Goal: Task Accomplishment & Management: Complete application form

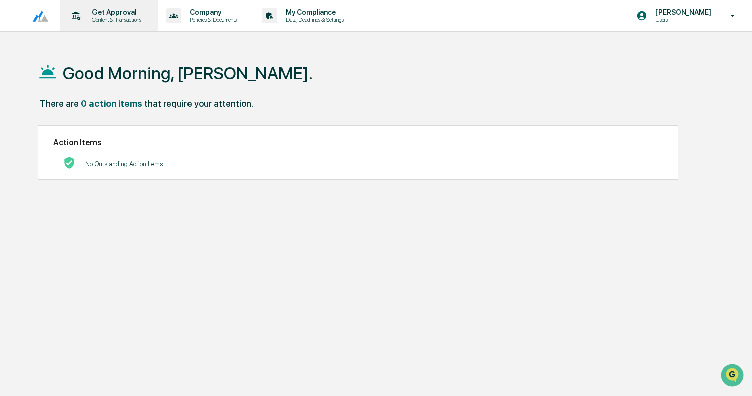
click at [103, 20] on p "Content & Transactions" at bounding box center [115, 19] width 62 height 7
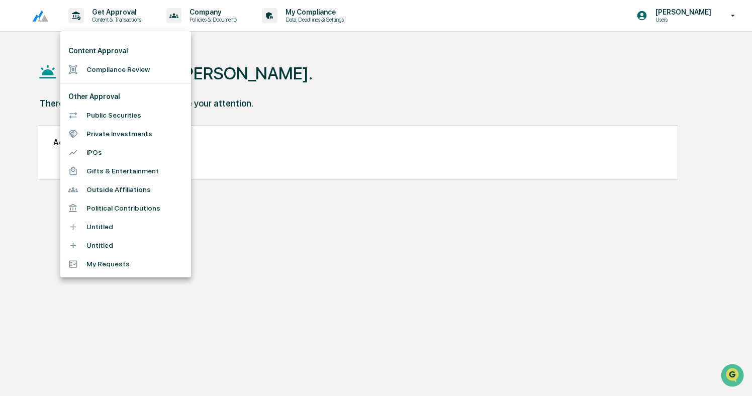
click at [109, 64] on li "Compliance Review" at bounding box center [125, 69] width 131 height 19
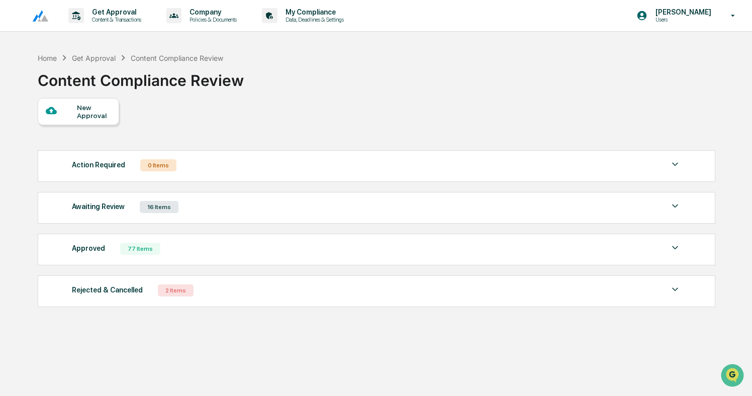
click at [207, 201] on div "Awaiting Review 16 Items" at bounding box center [377, 207] width 610 height 14
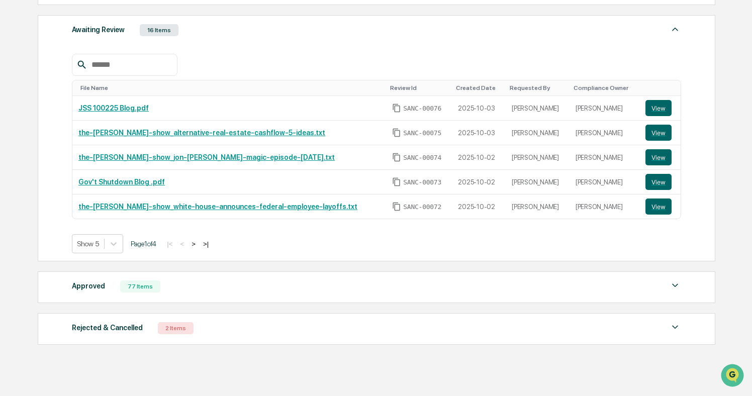
scroll to position [181, 0]
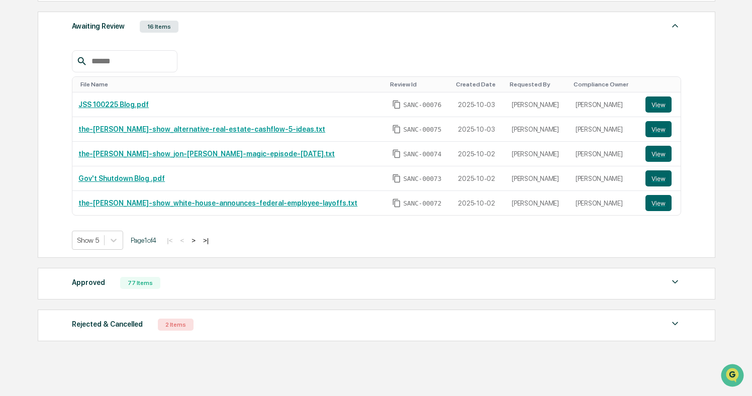
click at [178, 283] on div "Approved 77 Items" at bounding box center [377, 283] width 610 height 14
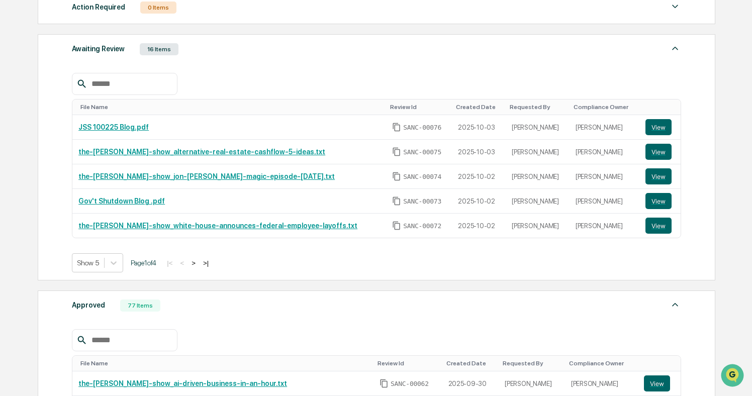
scroll to position [157, 0]
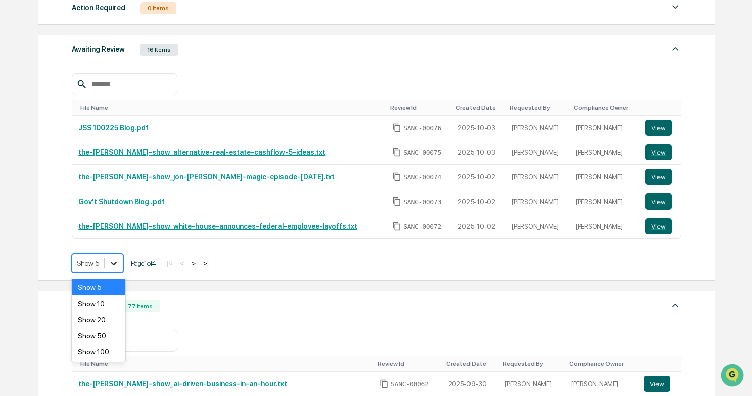
click at [119, 259] on icon at bounding box center [114, 264] width 10 height 10
click at [103, 306] on div "Show 10" at bounding box center [98, 304] width 53 height 16
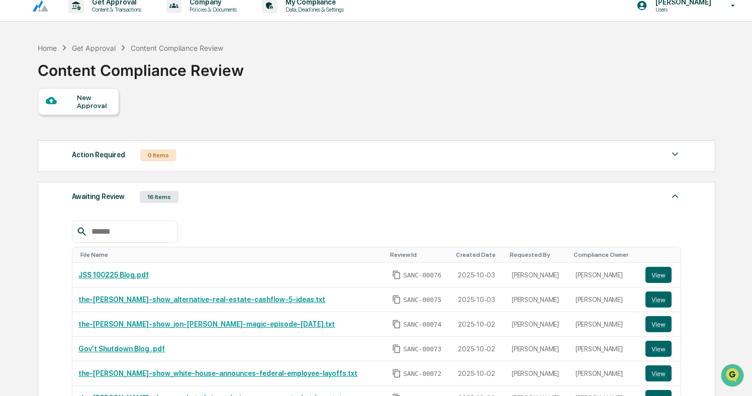
scroll to position [0, 0]
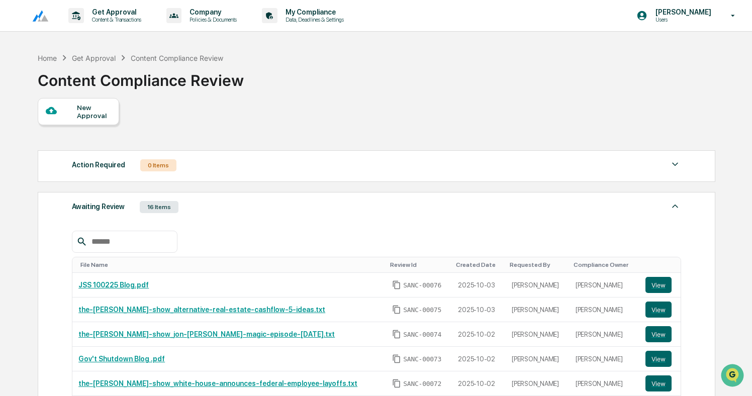
click at [79, 111] on div "New Approval" at bounding box center [94, 112] width 34 height 16
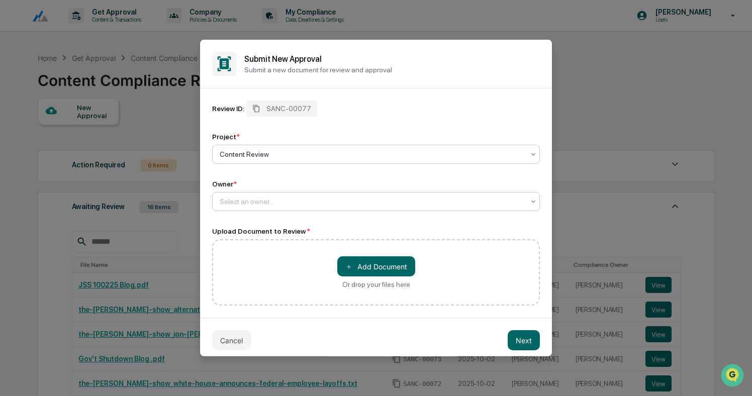
click at [275, 205] on div at bounding box center [372, 202] width 305 height 10
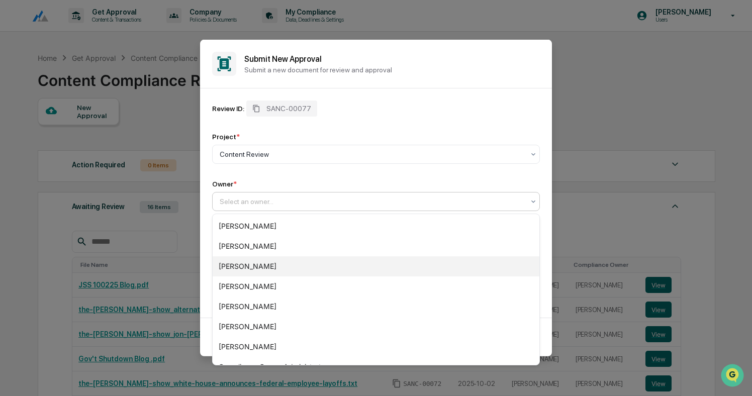
click at [268, 267] on div "[PERSON_NAME]" at bounding box center [376, 267] width 327 height 20
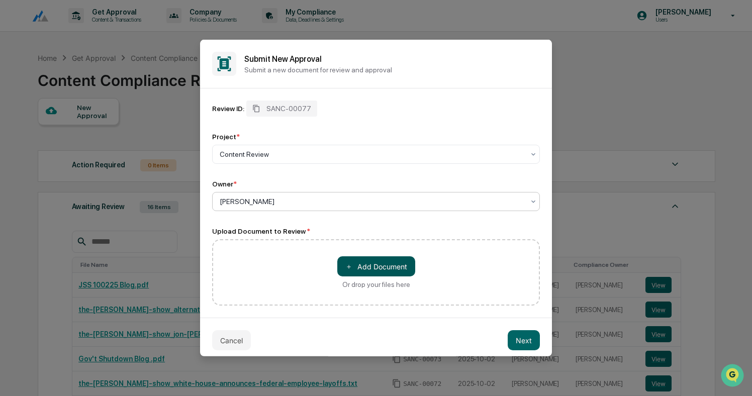
click at [391, 265] on button "＋ Add Document" at bounding box center [376, 267] width 78 height 20
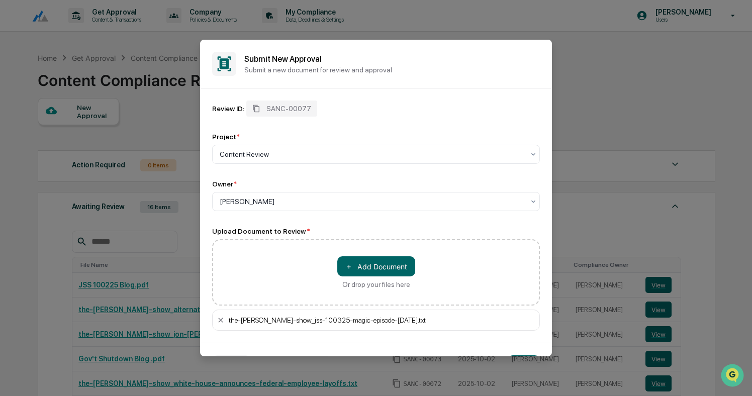
scroll to position [32, 0]
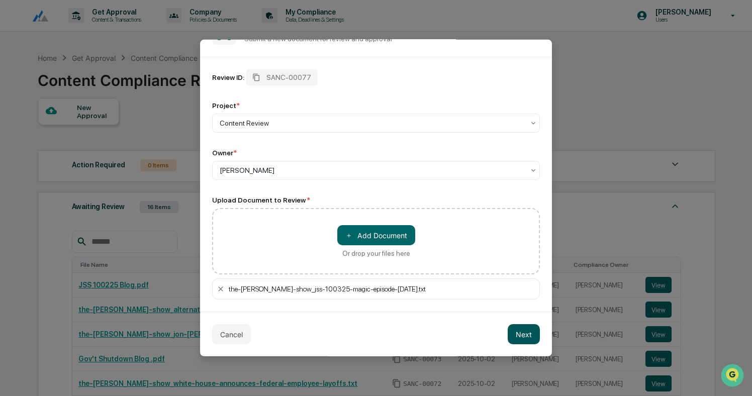
click at [521, 335] on button "Next" at bounding box center [524, 334] width 32 height 20
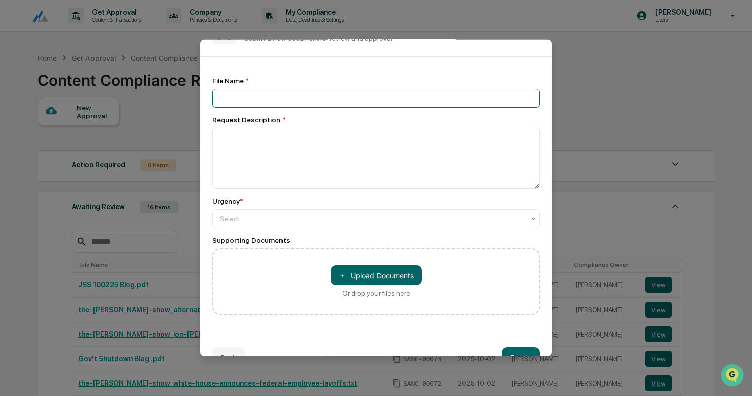
click at [282, 106] on input at bounding box center [376, 98] width 328 height 19
type input "**********"
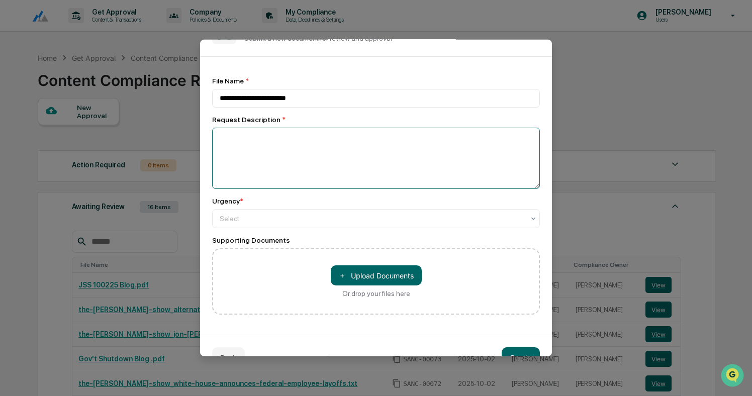
click at [276, 137] on textarea at bounding box center [376, 158] width 328 height 61
type textarea "**********"
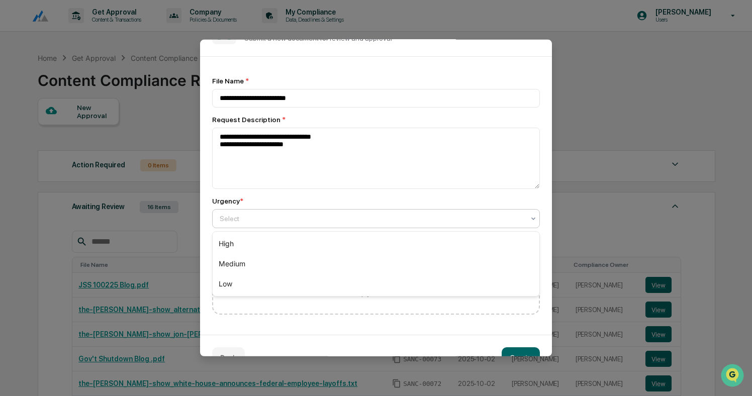
click at [291, 215] on div at bounding box center [372, 219] width 305 height 10
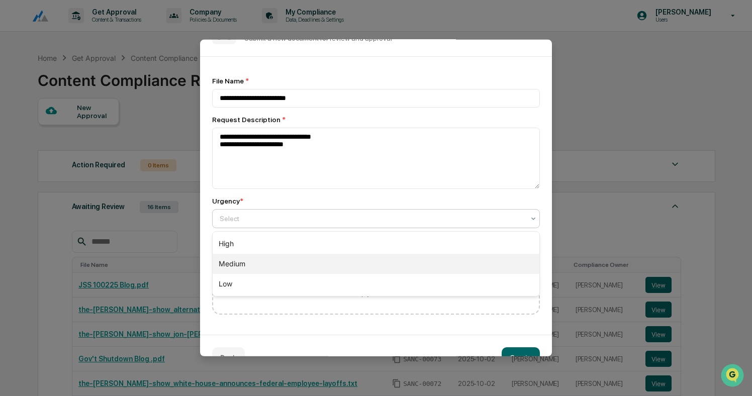
click at [249, 262] on div "Medium" at bounding box center [376, 264] width 327 height 20
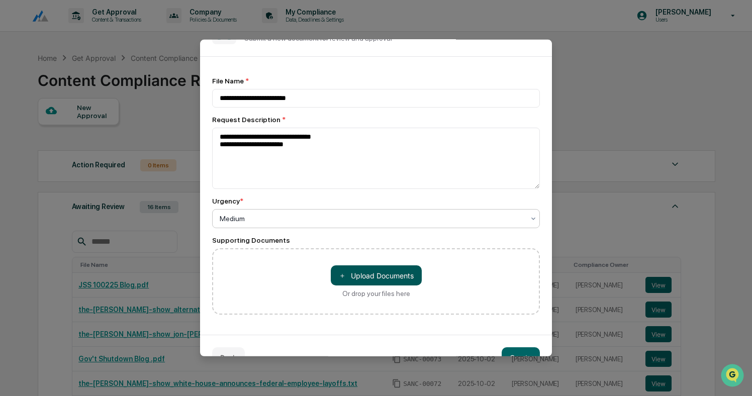
click at [360, 282] on button "＋ Upload Documents" at bounding box center [376, 276] width 91 height 20
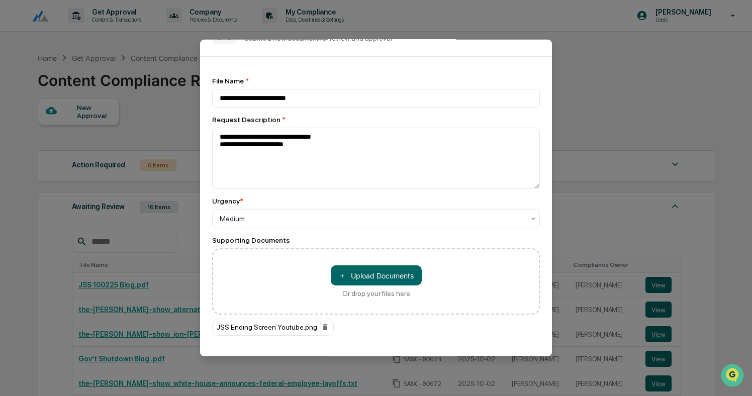
scroll to position [77, 0]
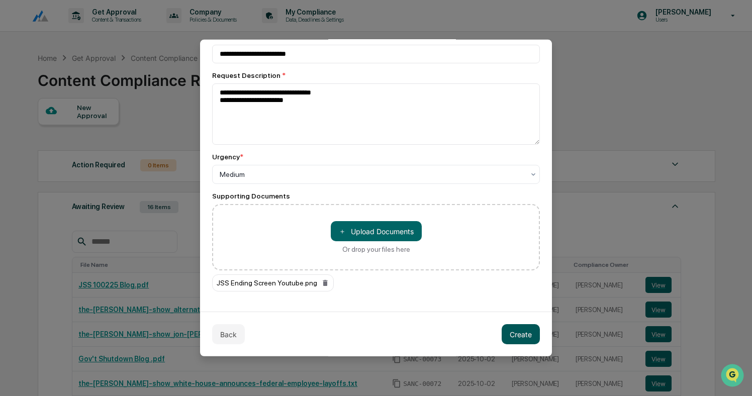
click at [527, 332] on button "Create" at bounding box center [521, 334] width 38 height 20
click at [518, 333] on button "Create" at bounding box center [521, 334] width 38 height 20
click at [515, 334] on button "Create" at bounding box center [521, 334] width 38 height 20
click at [227, 340] on button "Back" at bounding box center [228, 334] width 33 height 20
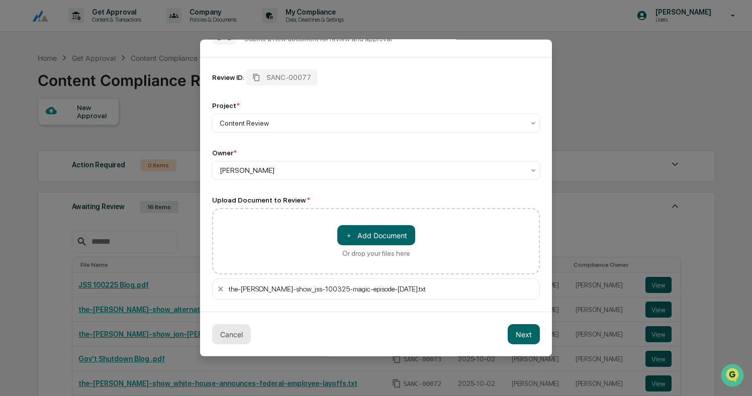
scroll to position [32, 0]
click at [532, 335] on button "Next" at bounding box center [524, 334] width 32 height 20
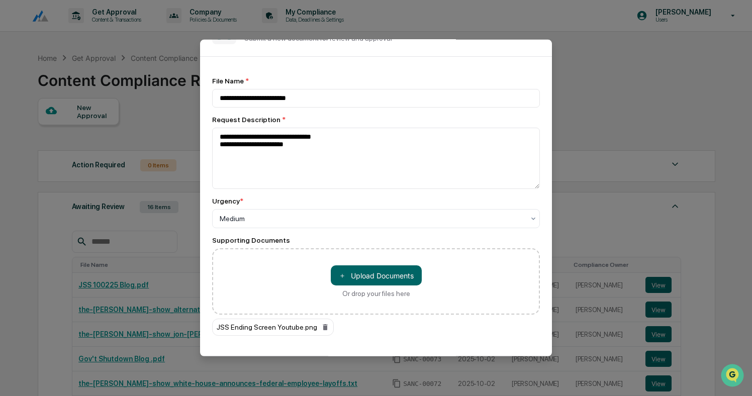
scroll to position [77, 0]
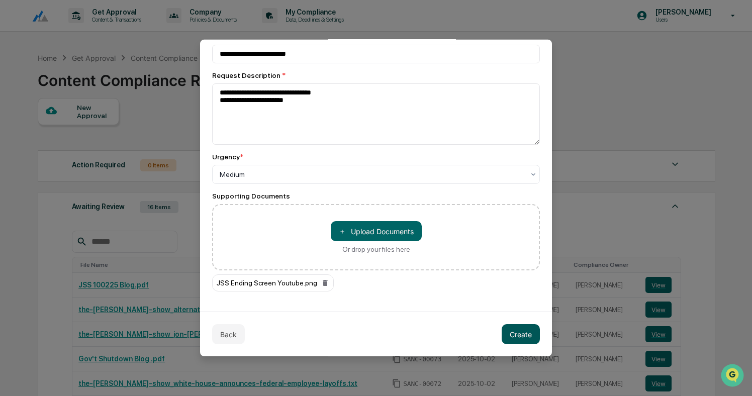
click at [511, 328] on button "Create" at bounding box center [521, 334] width 38 height 20
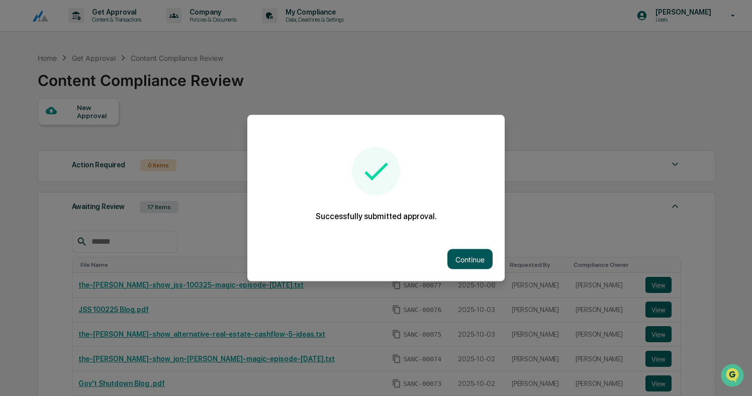
click at [468, 254] on button "Continue" at bounding box center [470, 259] width 45 height 20
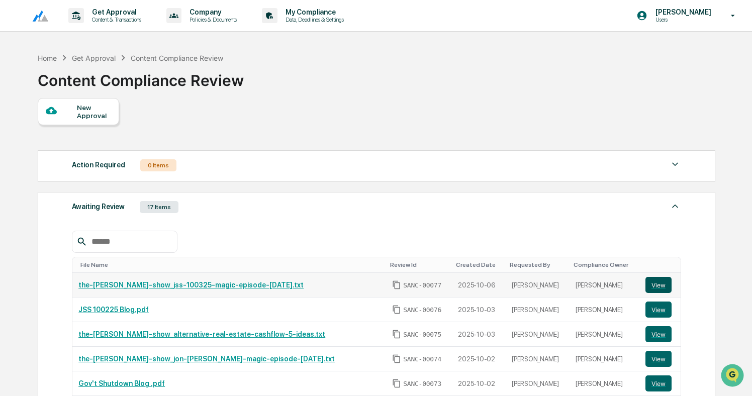
click at [654, 283] on button "View" at bounding box center [659, 285] width 26 height 16
